Goal: Find specific page/section: Find specific page/section

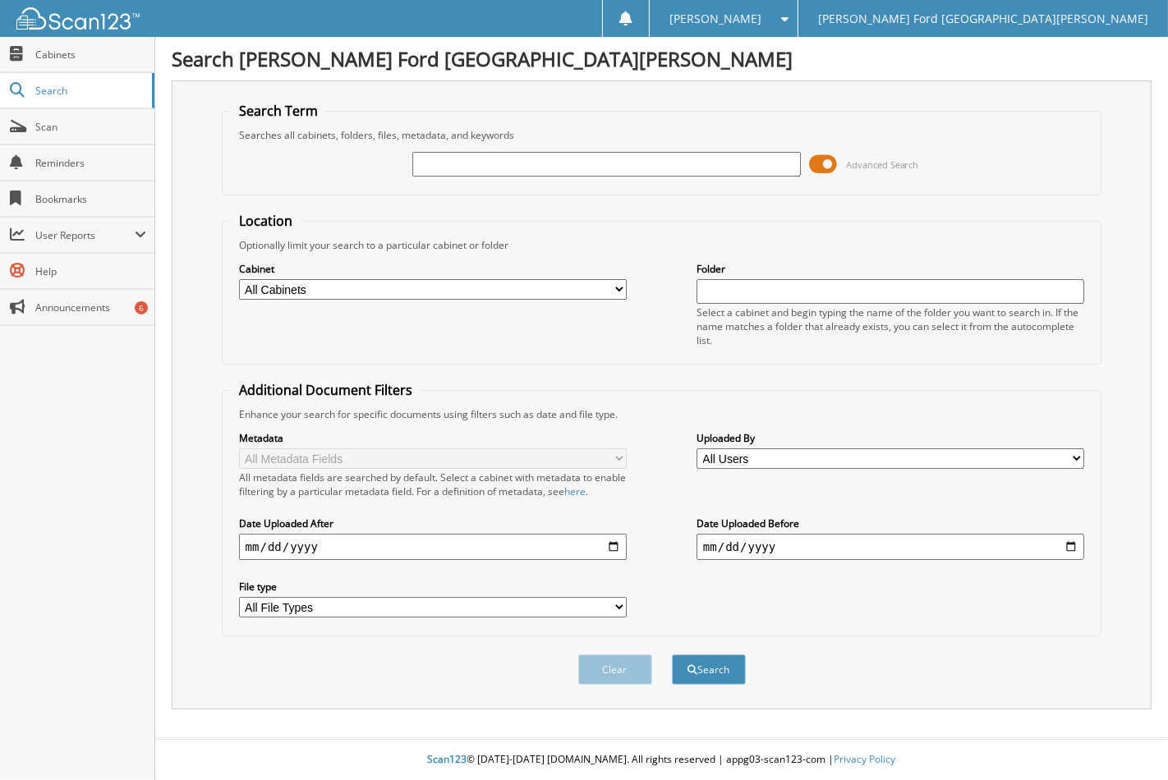
click at [557, 160] on input "text" at bounding box center [606, 164] width 388 height 25
type input "2550932"
click at [672, 654] on button "Search" at bounding box center [709, 669] width 74 height 30
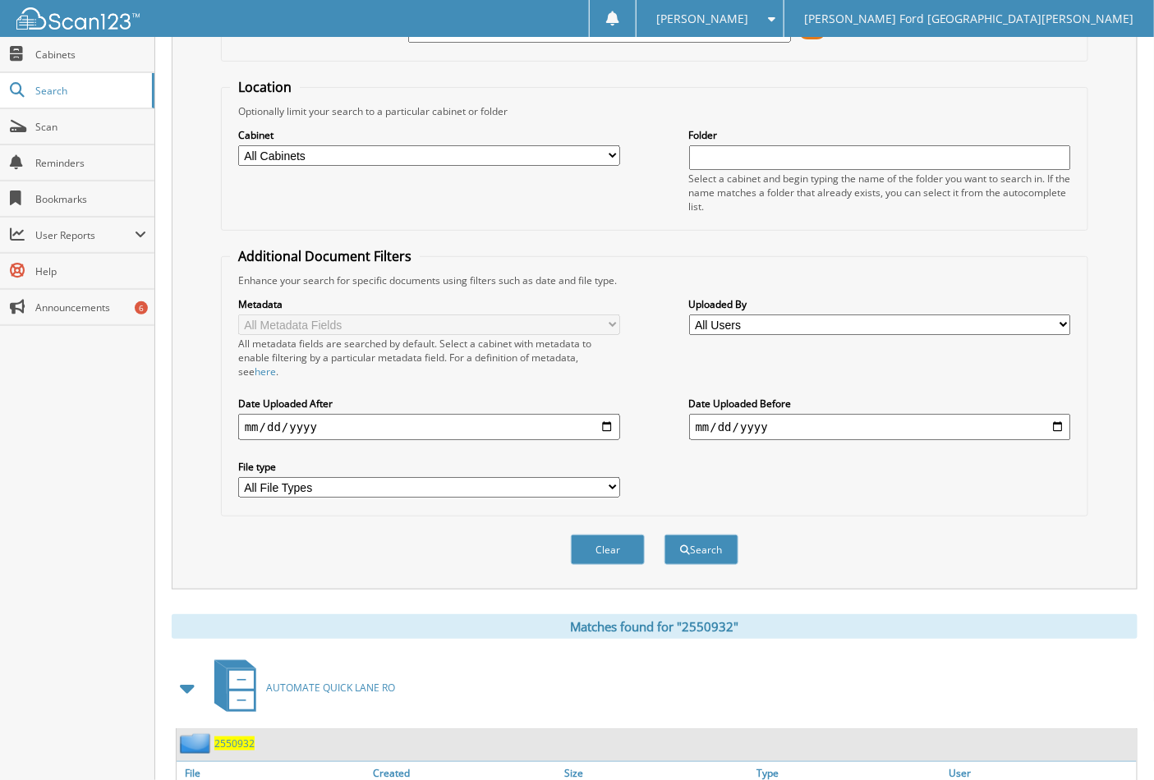
scroll to position [213, 0]
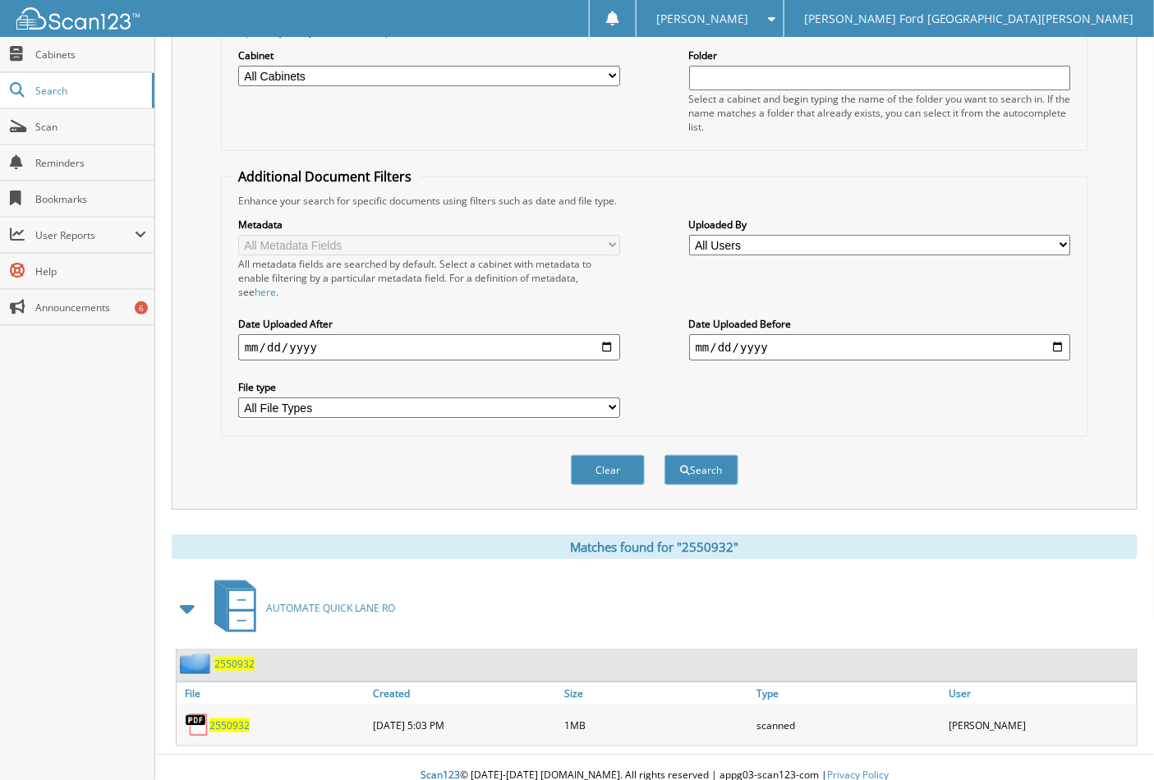
click at [224, 718] on span "2550932" at bounding box center [229, 725] width 40 height 14
